Goal: Check status: Check status

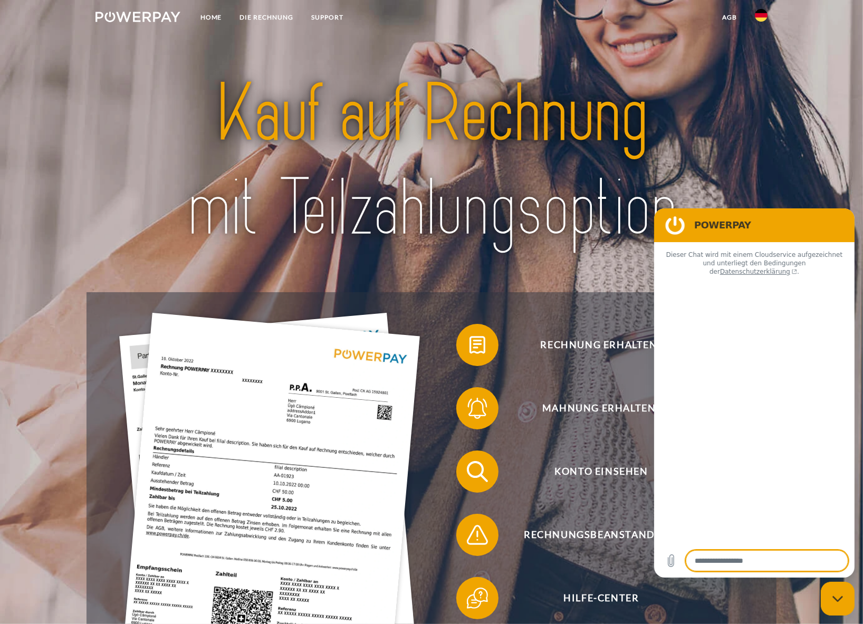
type textarea "*"
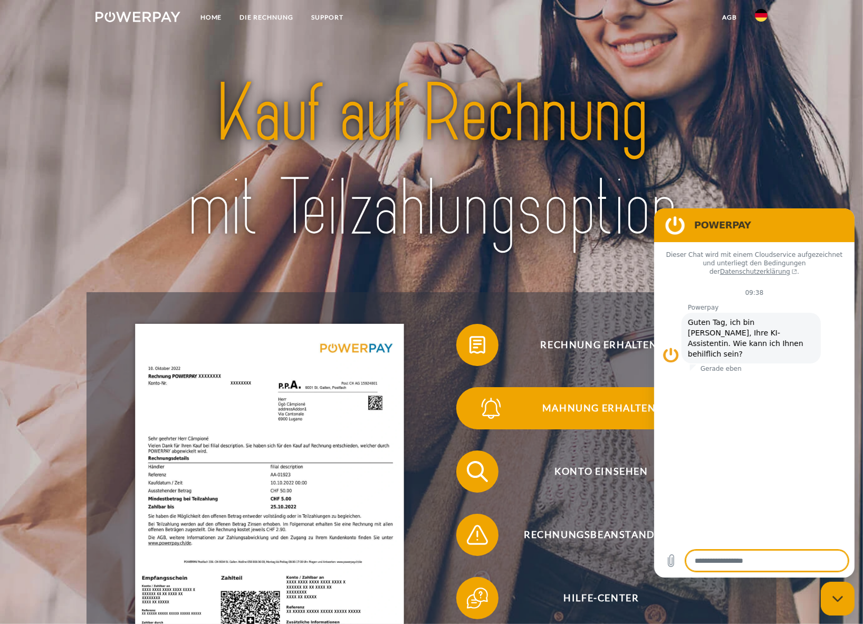
click at [584, 410] on span "Mahnung erhalten?" at bounding box center [601, 408] width 258 height 42
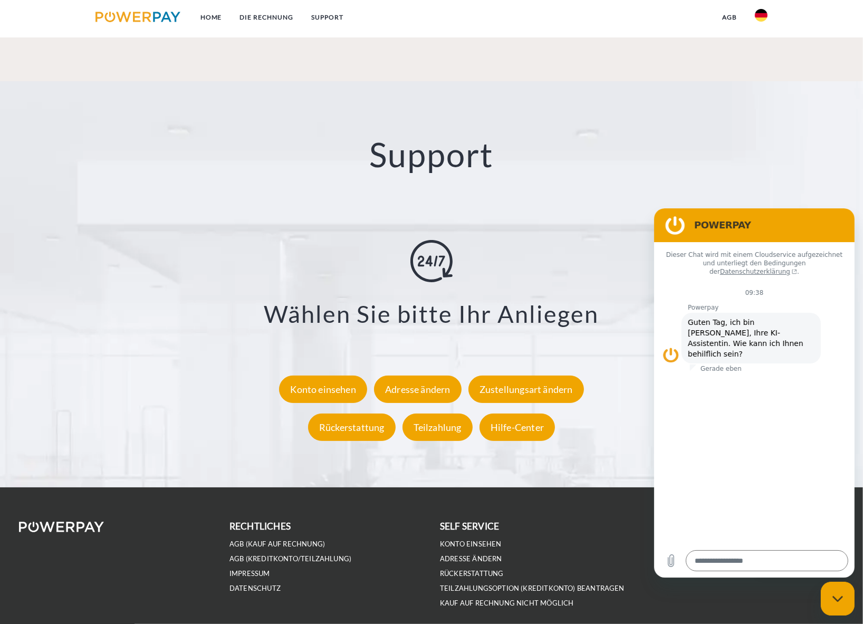
scroll to position [1875, 0]
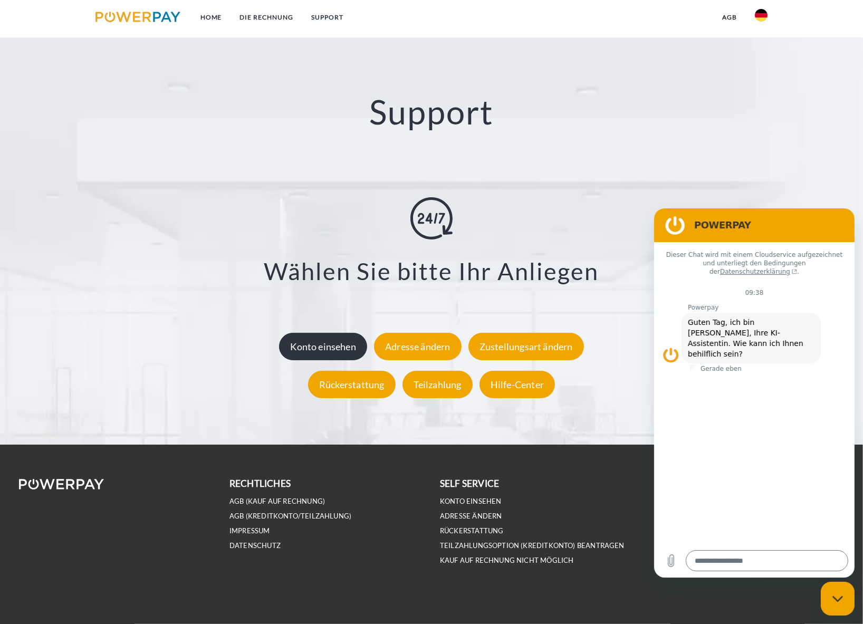
click at [344, 350] on div "Konto einsehen" at bounding box center [323, 346] width 88 height 27
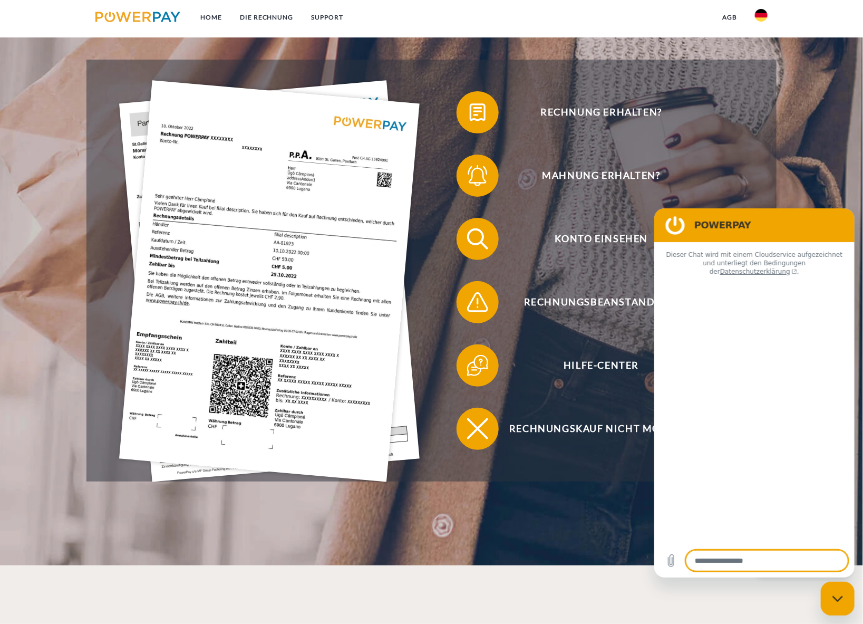
scroll to position [234, 0]
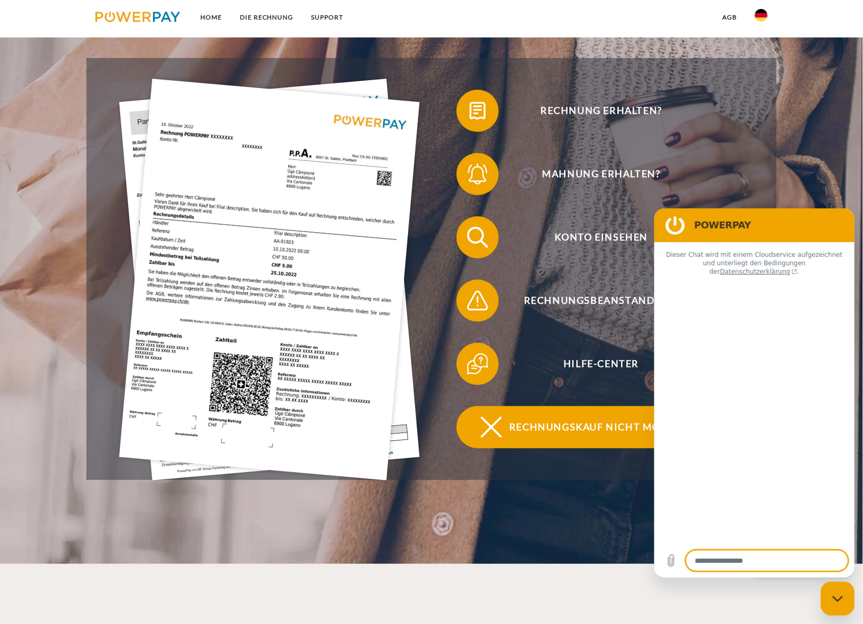
click at [596, 424] on span "Rechnungskauf nicht möglich" at bounding box center [601, 427] width 258 height 42
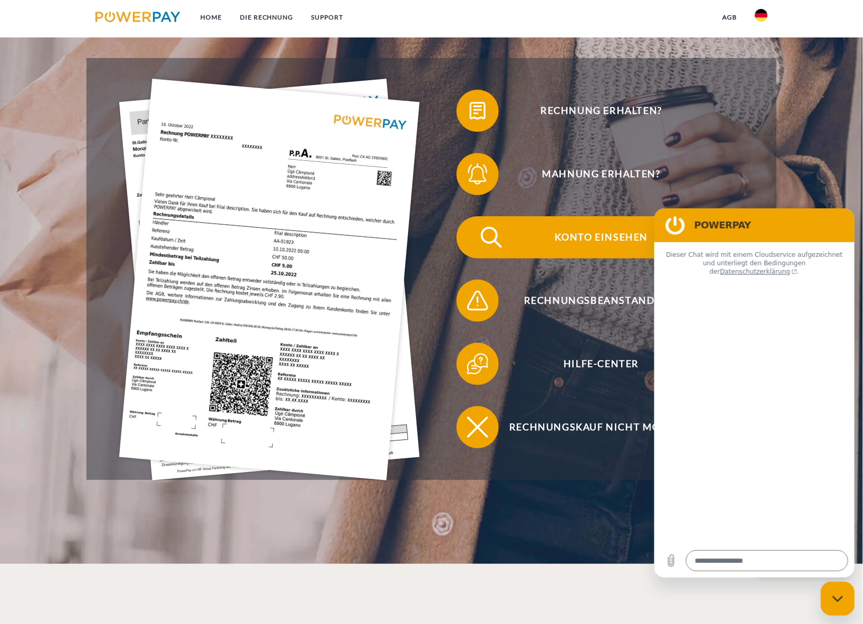
click at [594, 242] on span "Konto einsehen" at bounding box center [601, 237] width 258 height 42
